Goal: Task Accomplishment & Management: Complete application form

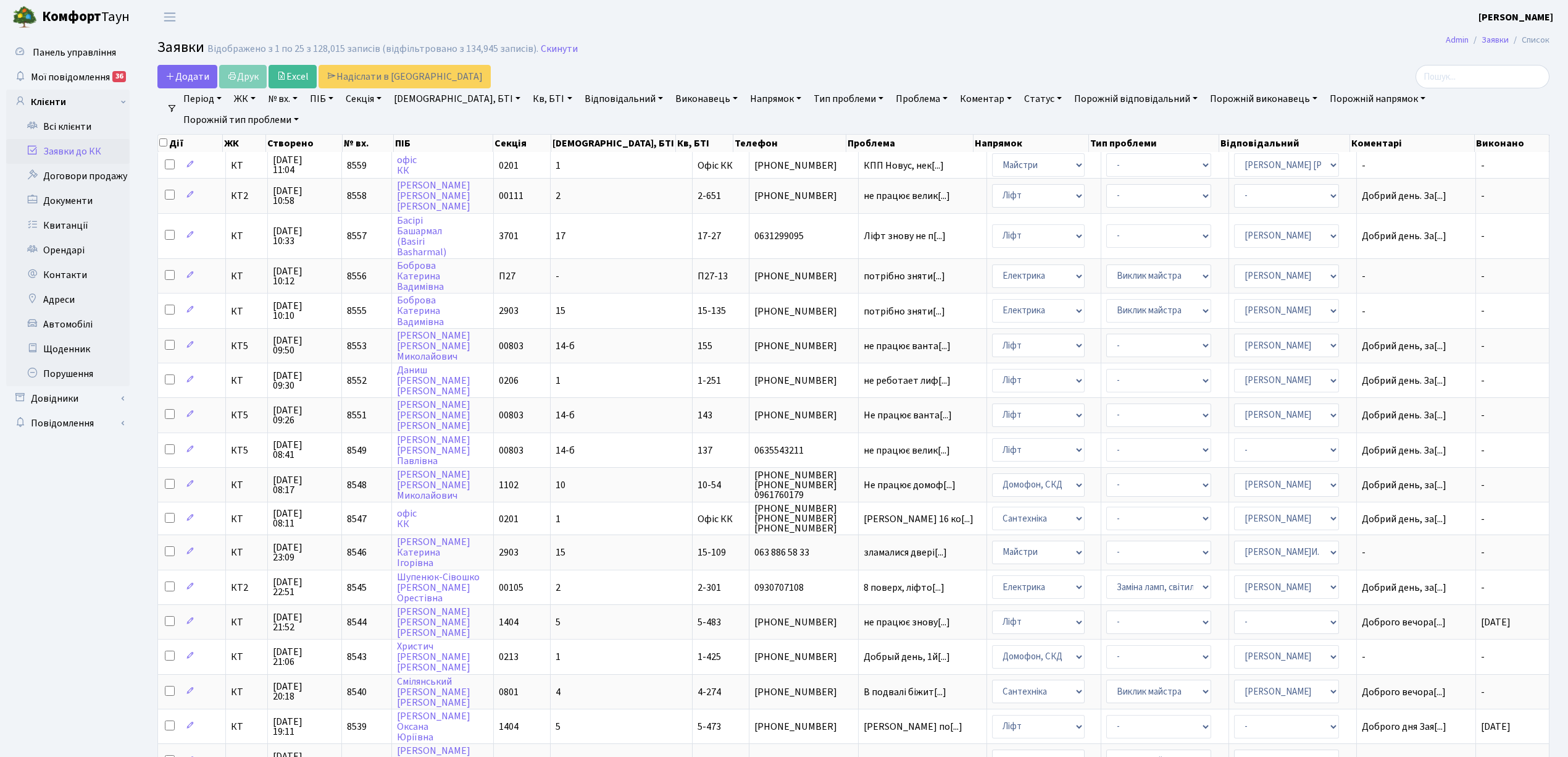
select select "25"
click at [186, 84] on link "Додати" at bounding box center [187, 77] width 60 height 23
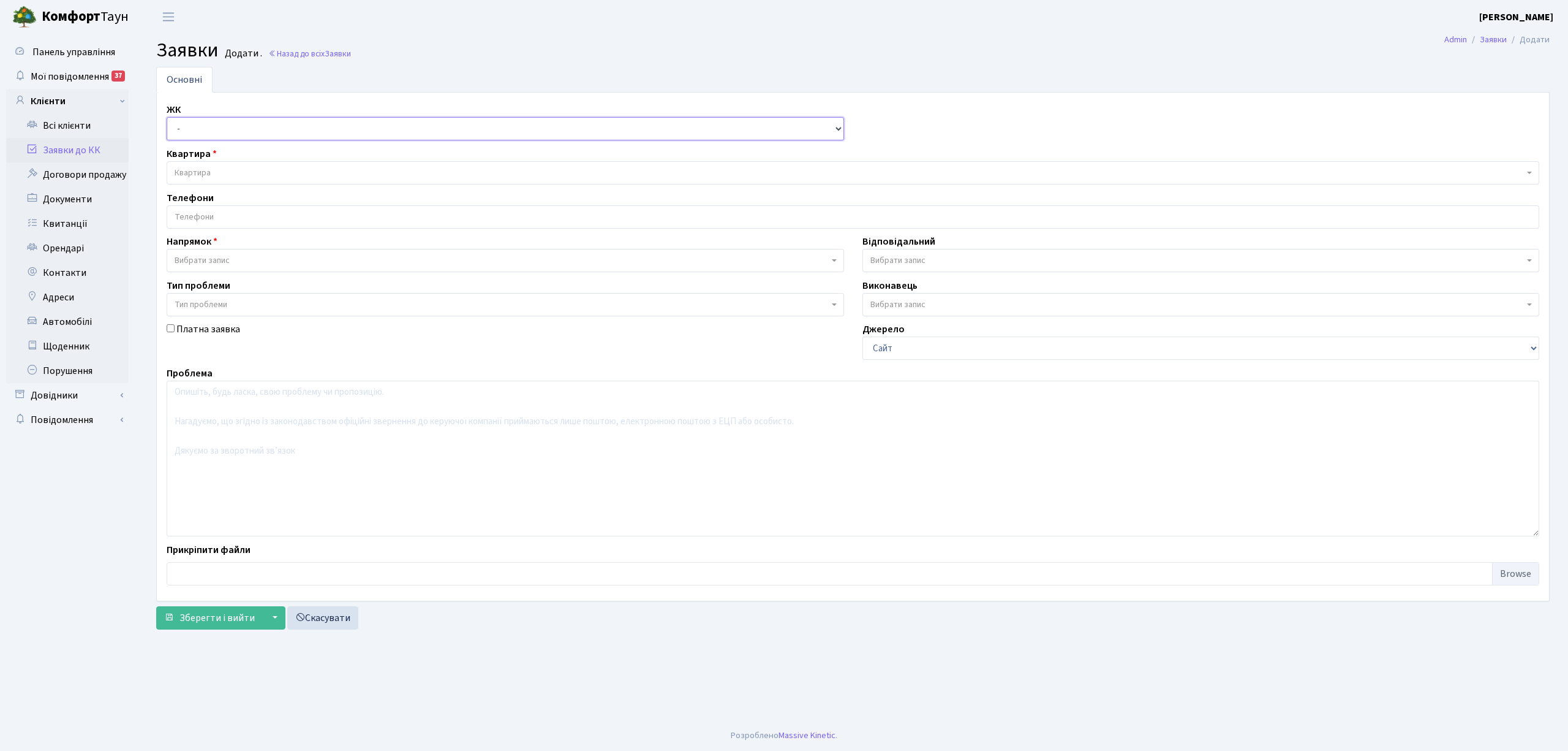
click at [202, 121] on select "- КТ, вул. Регенераторна, 4 КТ2, просп. Соборності, 17 КТ3, вул. Березнева, 16 …" at bounding box center [505, 128] width 678 height 23
select select "271"
click at [166, 118] on select "- КТ, вул. Регенераторна, 4 КТ2, просп. Соборності, 17 КТ3, вул. Березнева, 16 …" at bounding box center [505, 128] width 678 height 23
select select
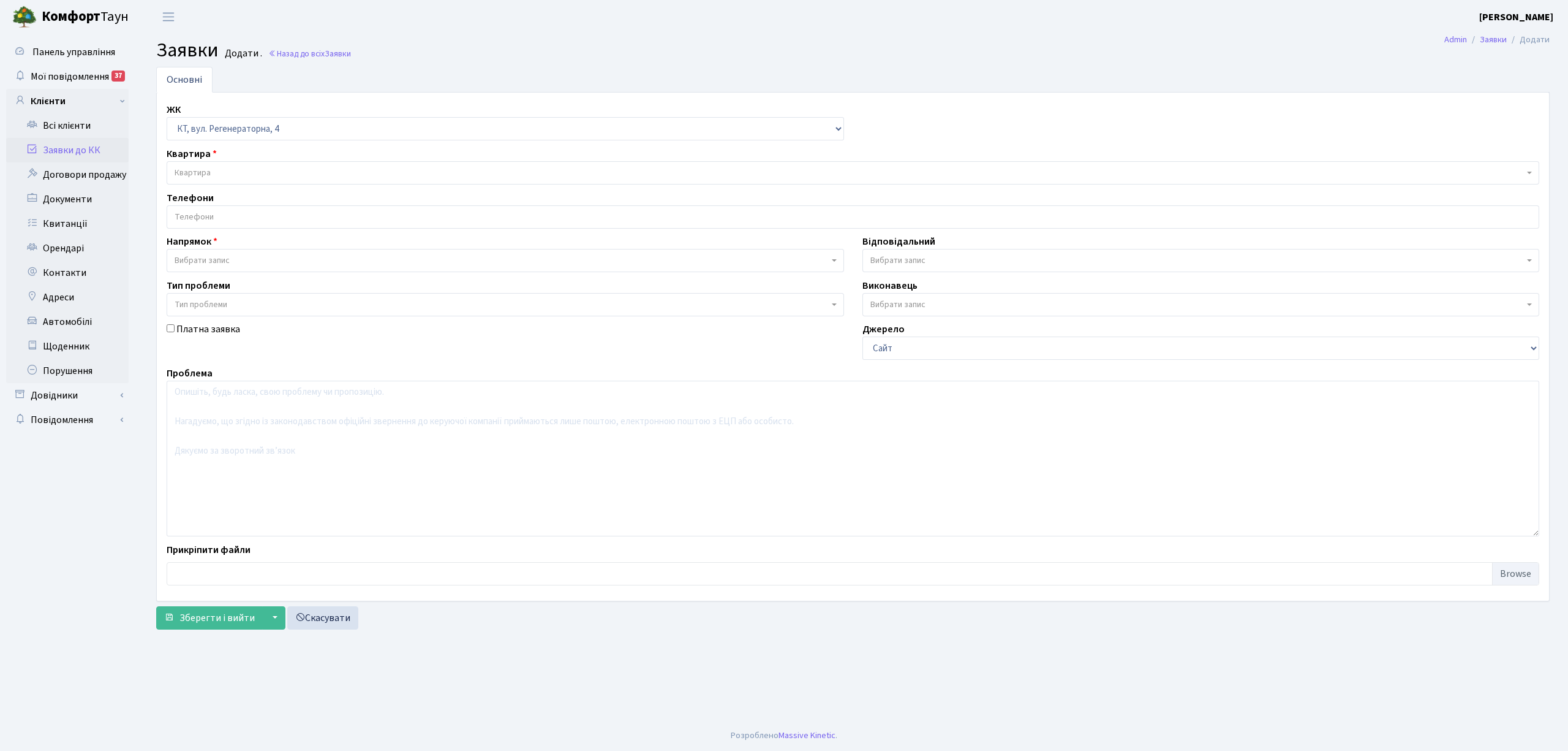
click at [230, 173] on span "Квартира" at bounding box center [850, 172] width 1349 height 12
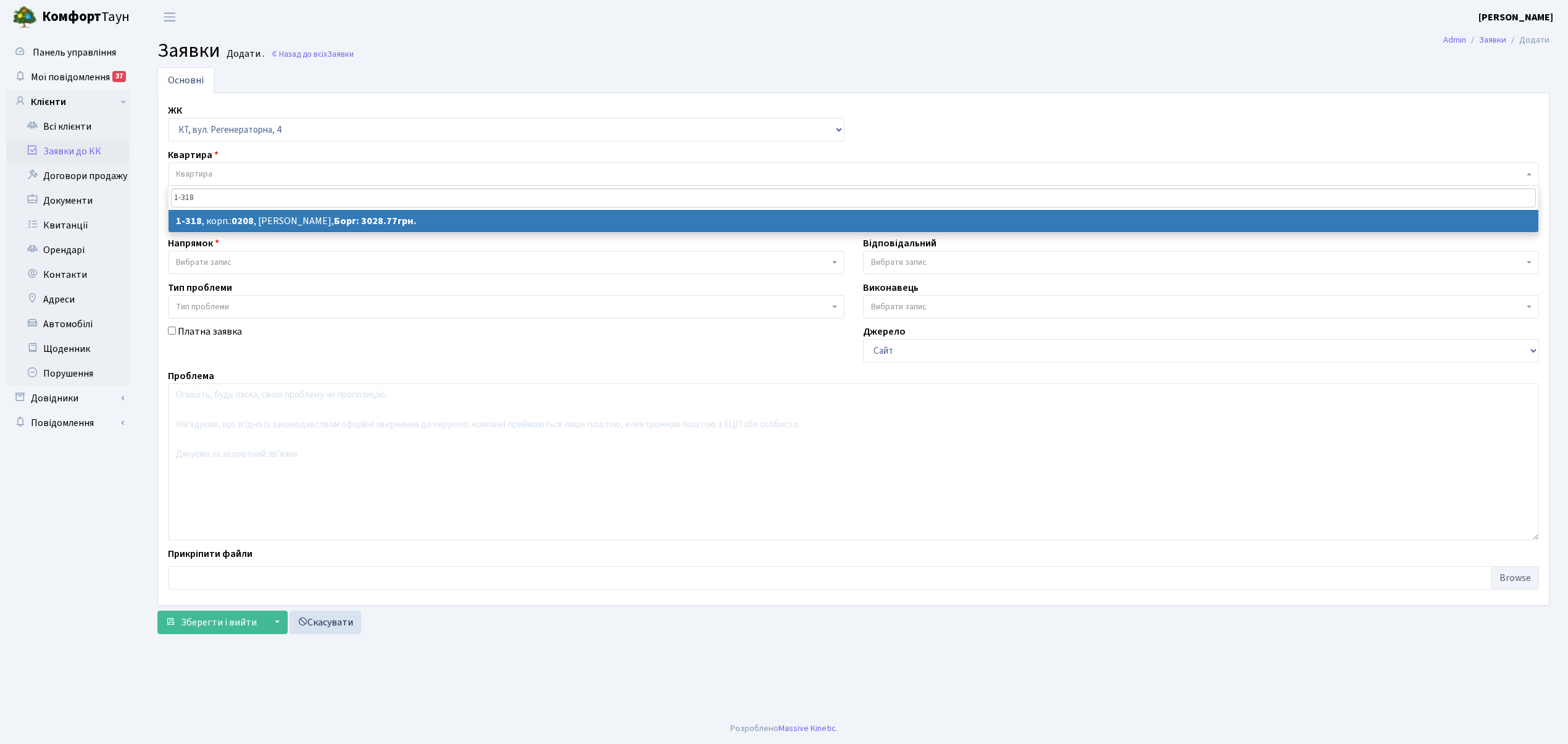
type input "1-318"
select select
select select "318"
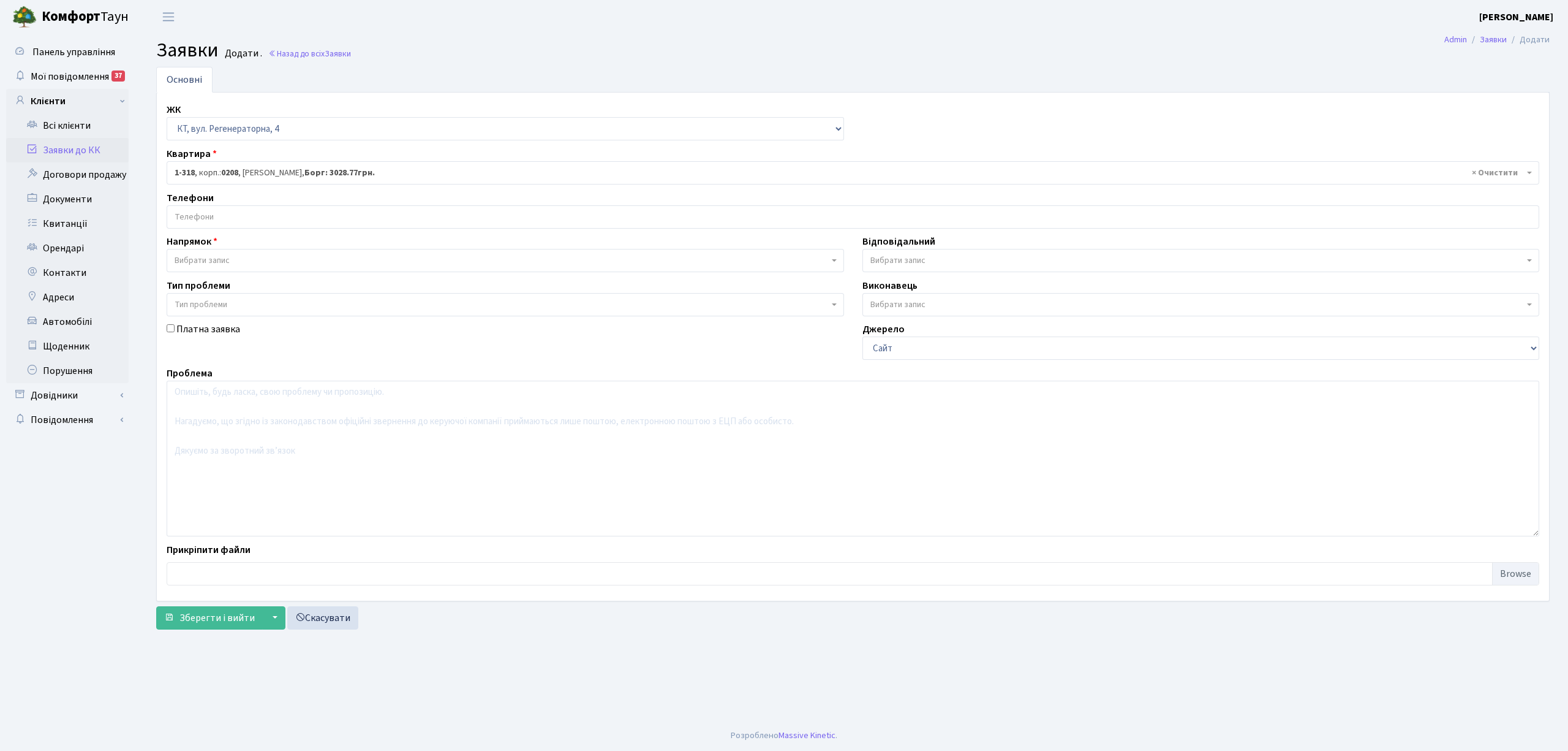
click at [271, 228] on input "search" at bounding box center [852, 217] width 1372 height 22
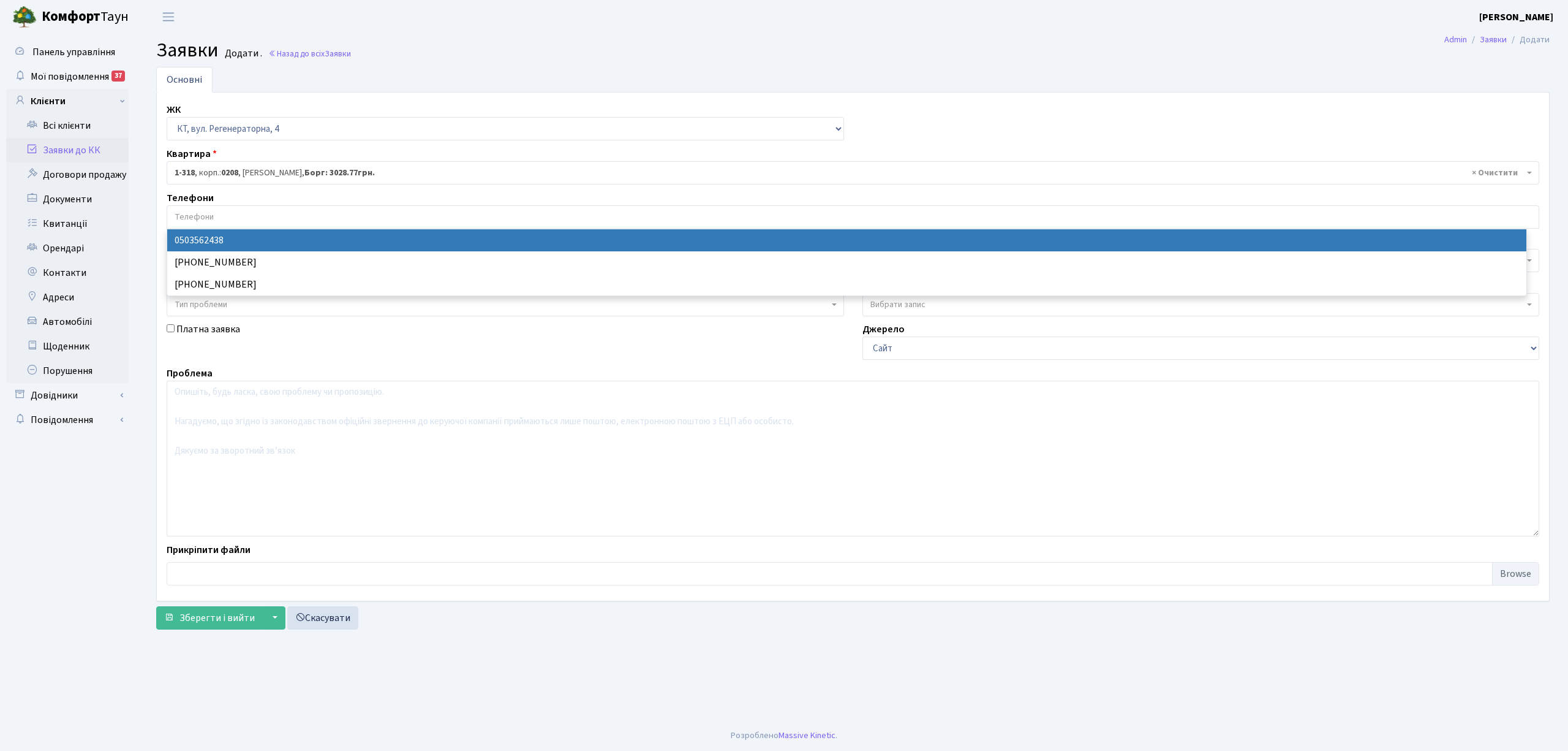
select select "135350"
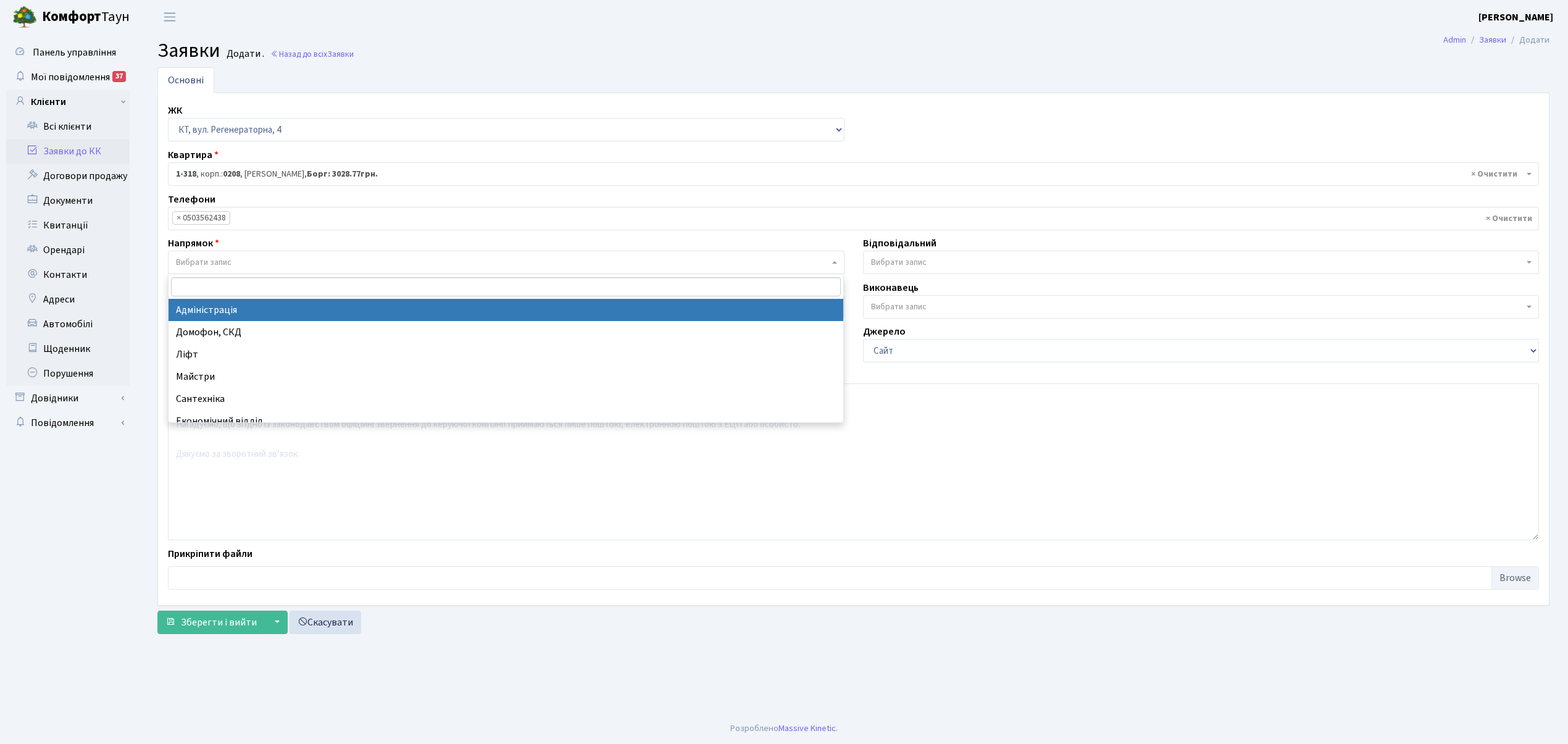
click at [191, 262] on span "Вибрати запис" at bounding box center [204, 262] width 56 height 12
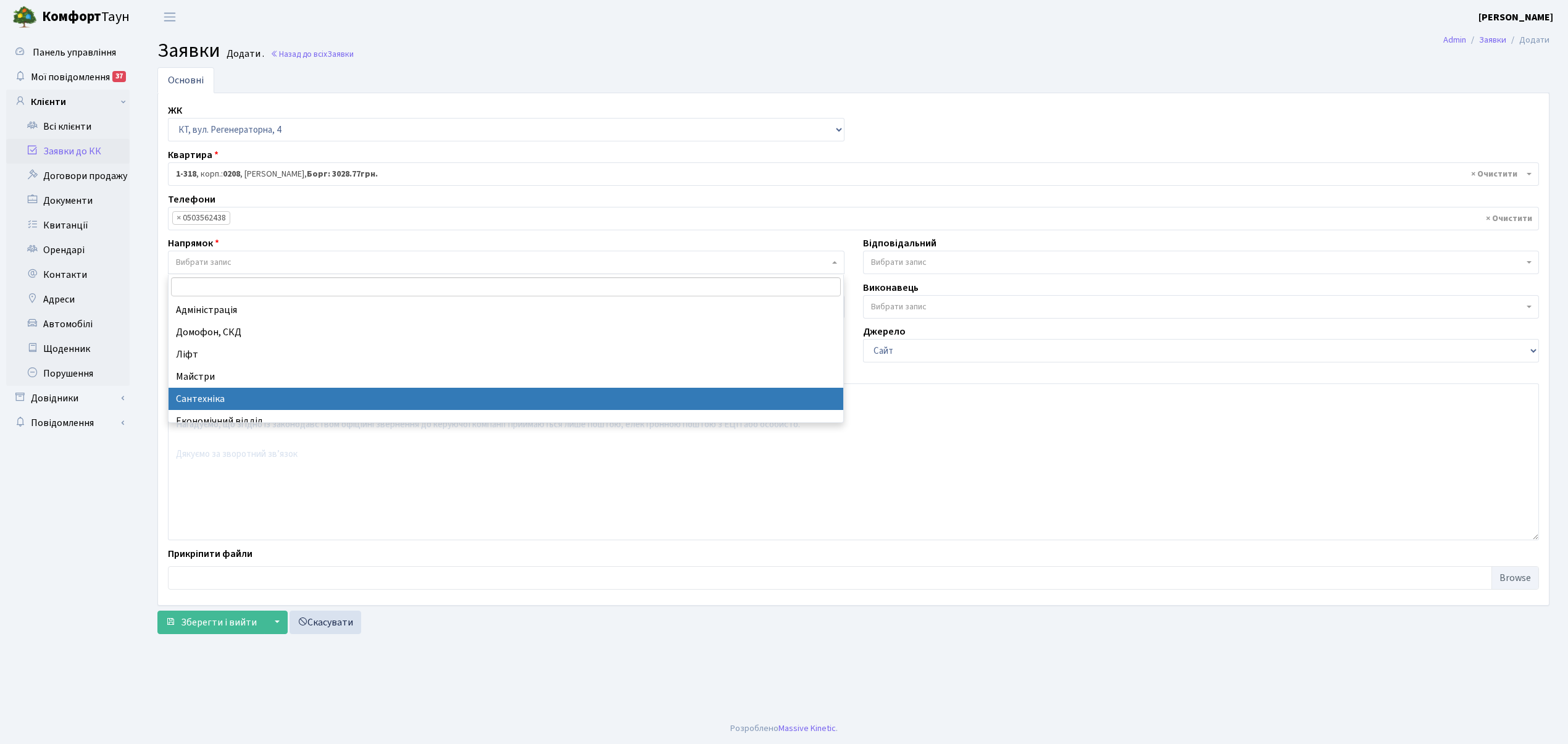
select select "2"
select select
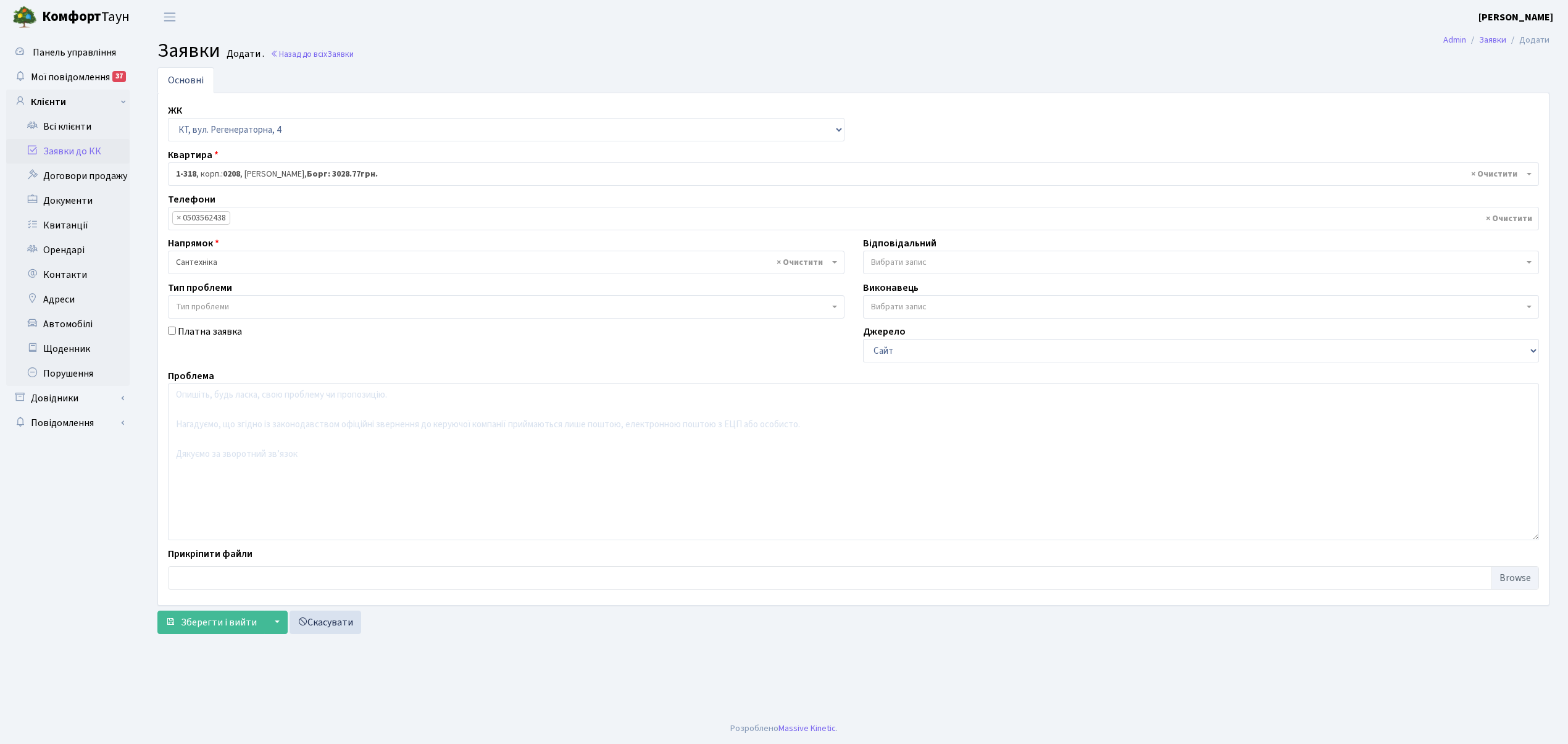
click at [923, 265] on span "Вибрати запис" at bounding box center [899, 262] width 56 height 12
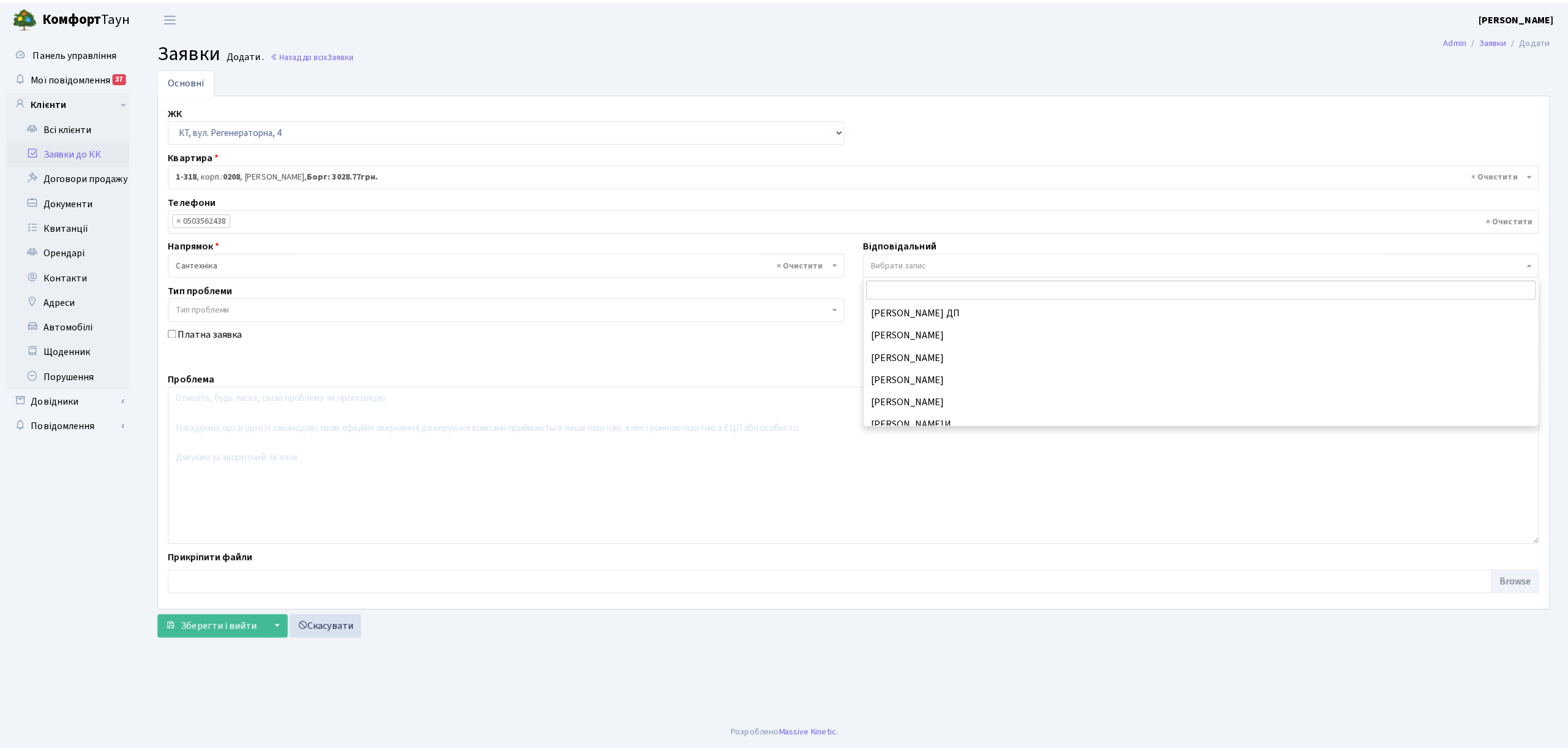
scroll to position [583, 0]
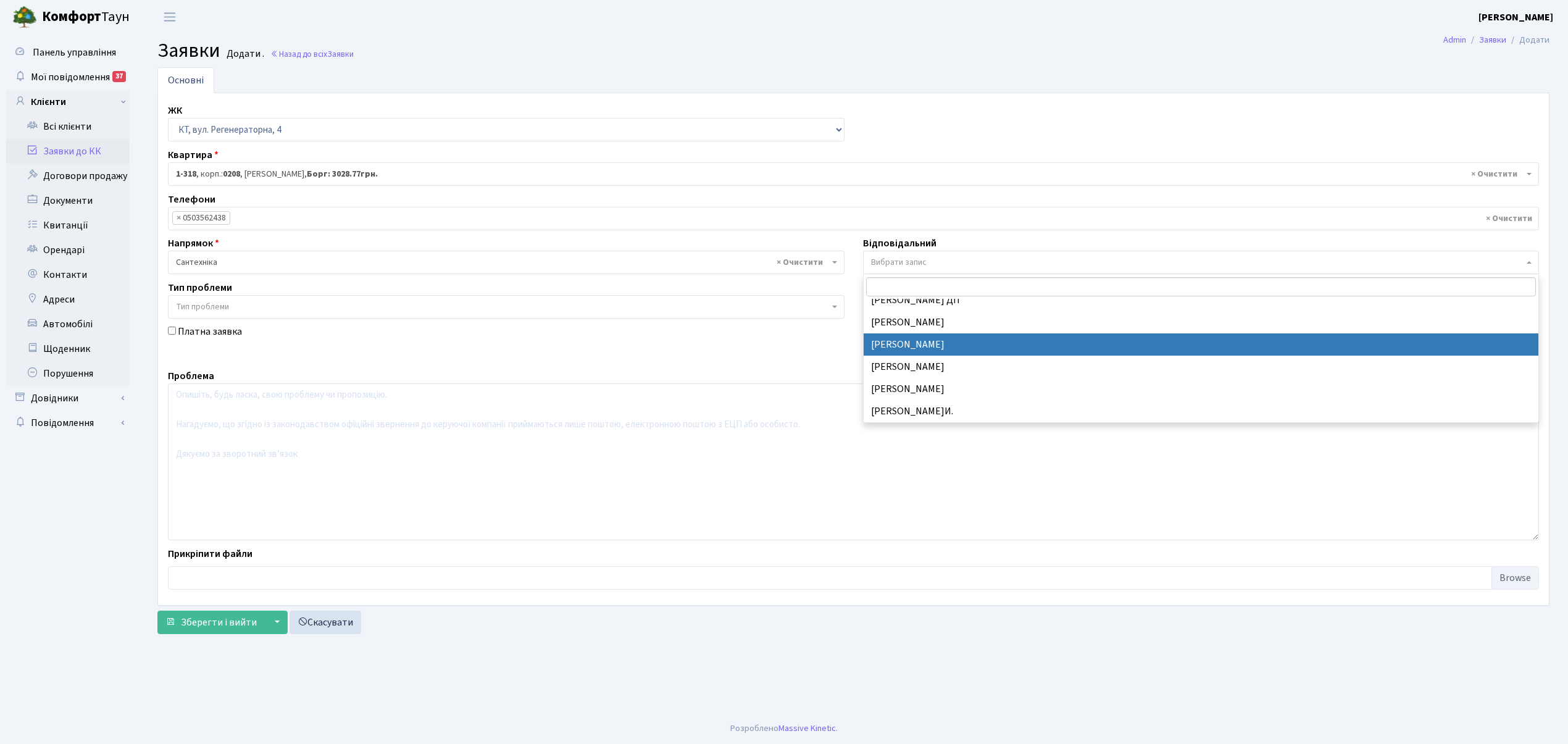
select select "67"
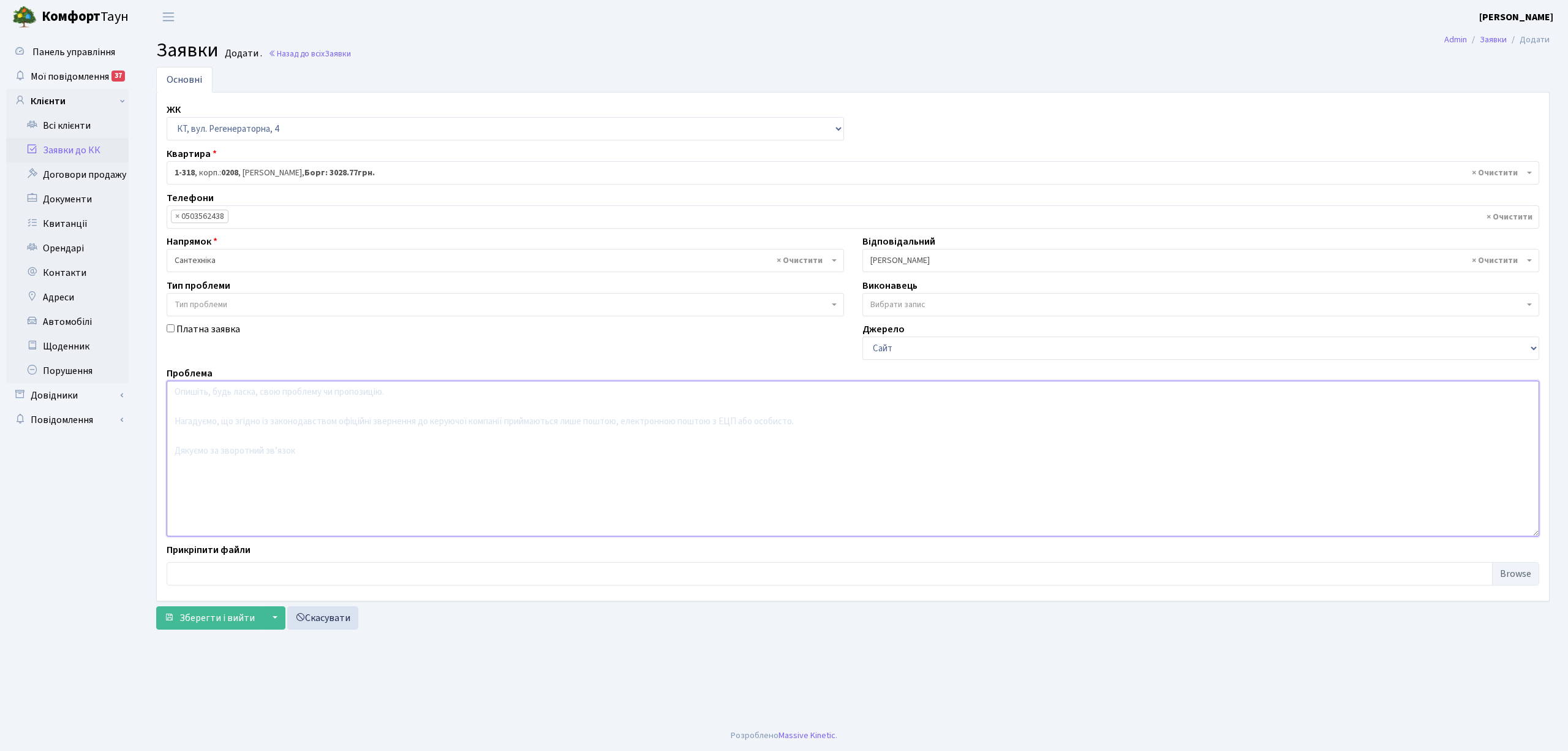
click at [177, 390] on textarea at bounding box center [852, 458] width 1373 height 156
type textarea "Не прац. полот. рушн."
click at [194, 620] on span "Зберегти і вийти" at bounding box center [217, 618] width 75 height 14
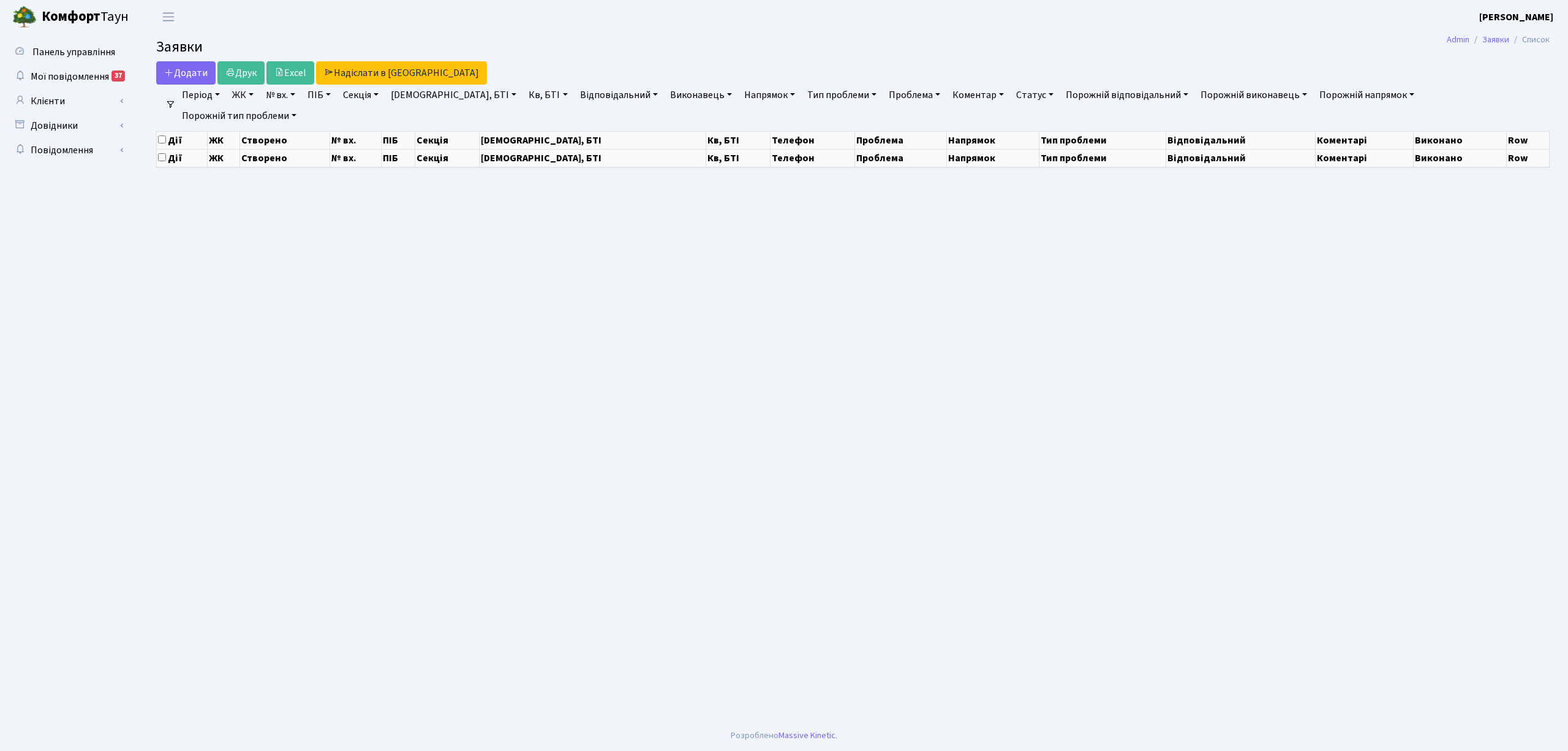
select select "25"
